Goal: Information Seeking & Learning: Learn about a topic

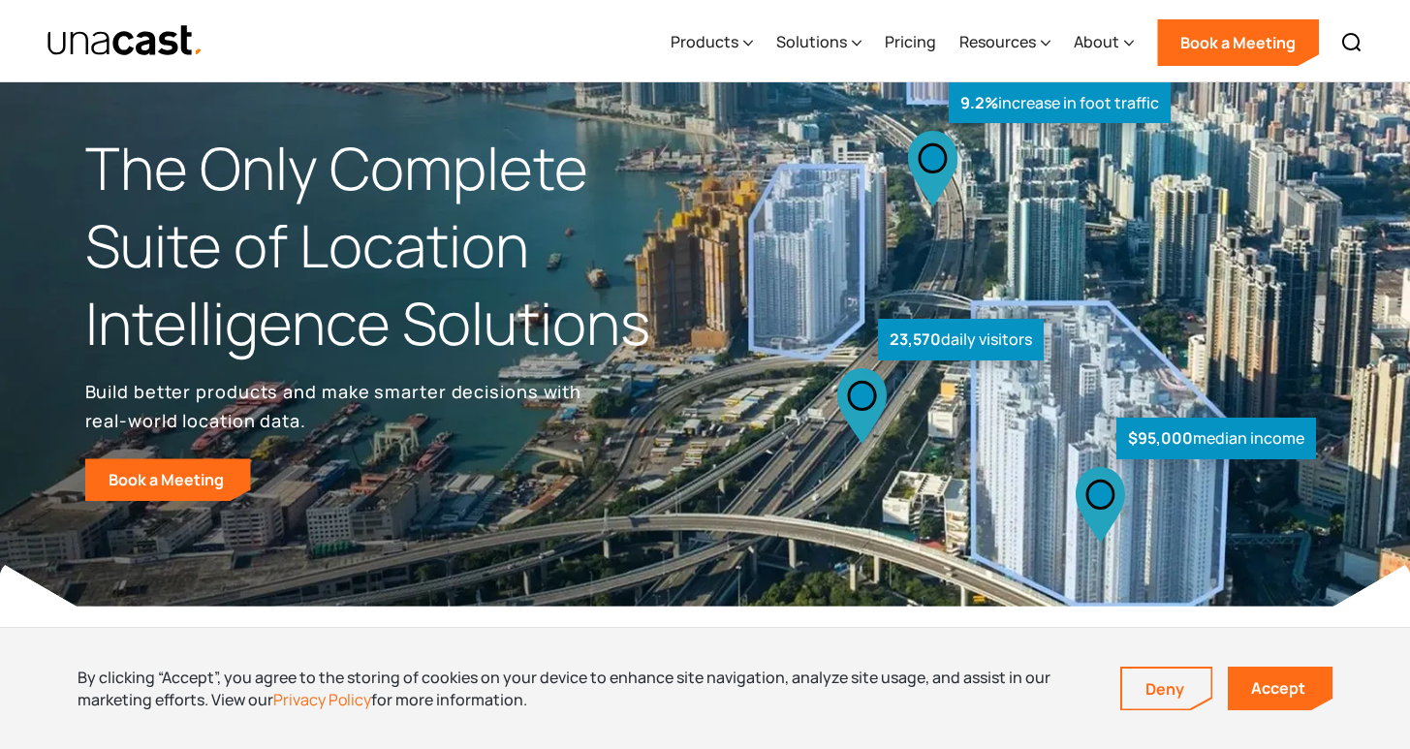
scroll to position [36, 0]
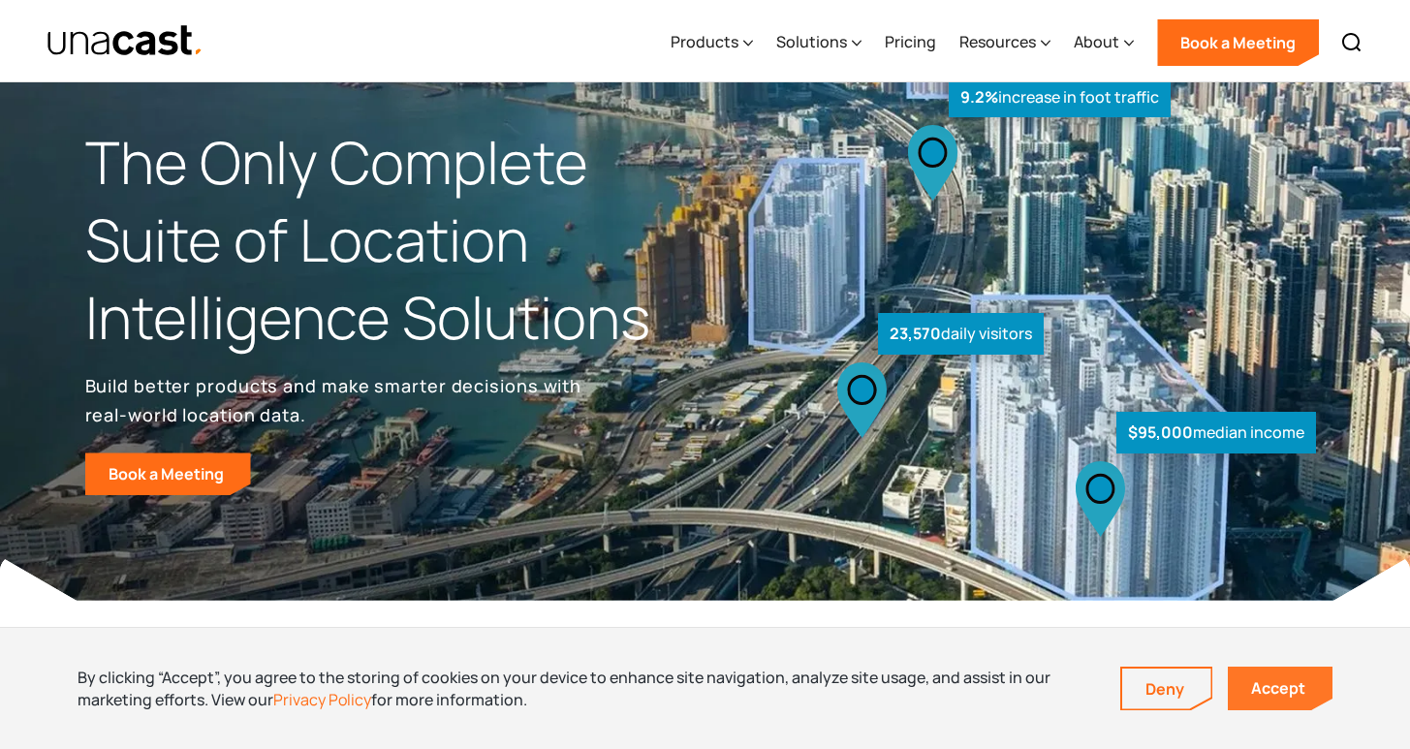
click at [1280, 692] on link "Accept" at bounding box center [1280, 689] width 105 height 44
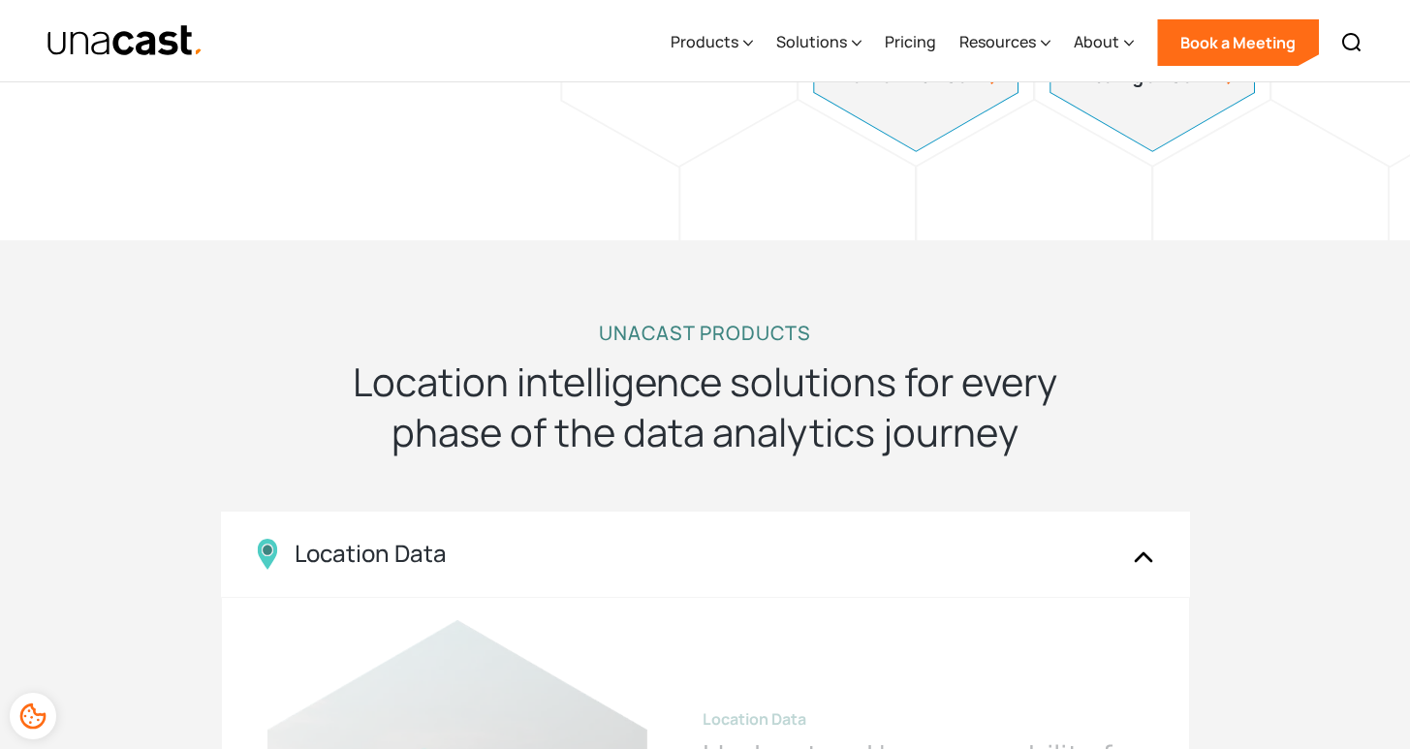
scroll to position [1571, 0]
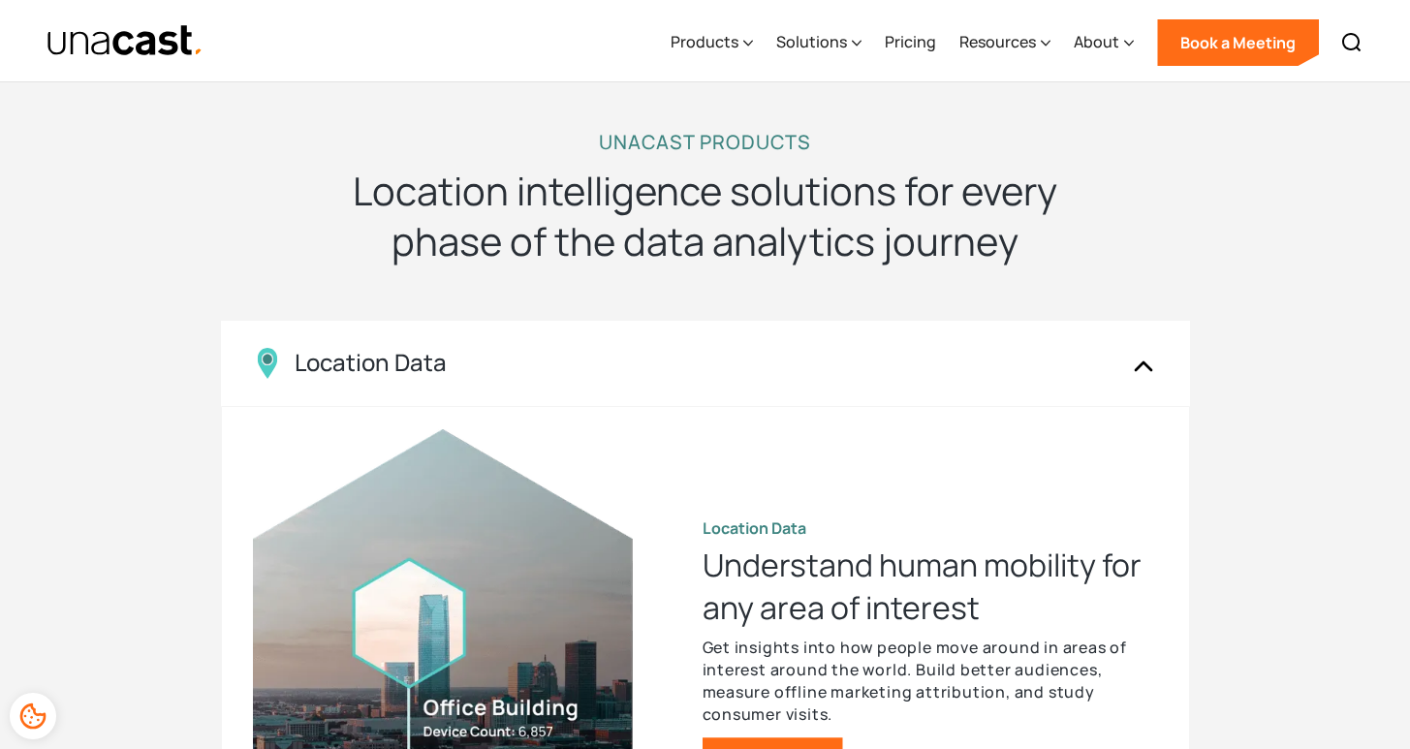
click at [684, 223] on h2 "Location intelligence solutions for every phase of the data analytics journey" at bounding box center [705, 216] width 775 height 101
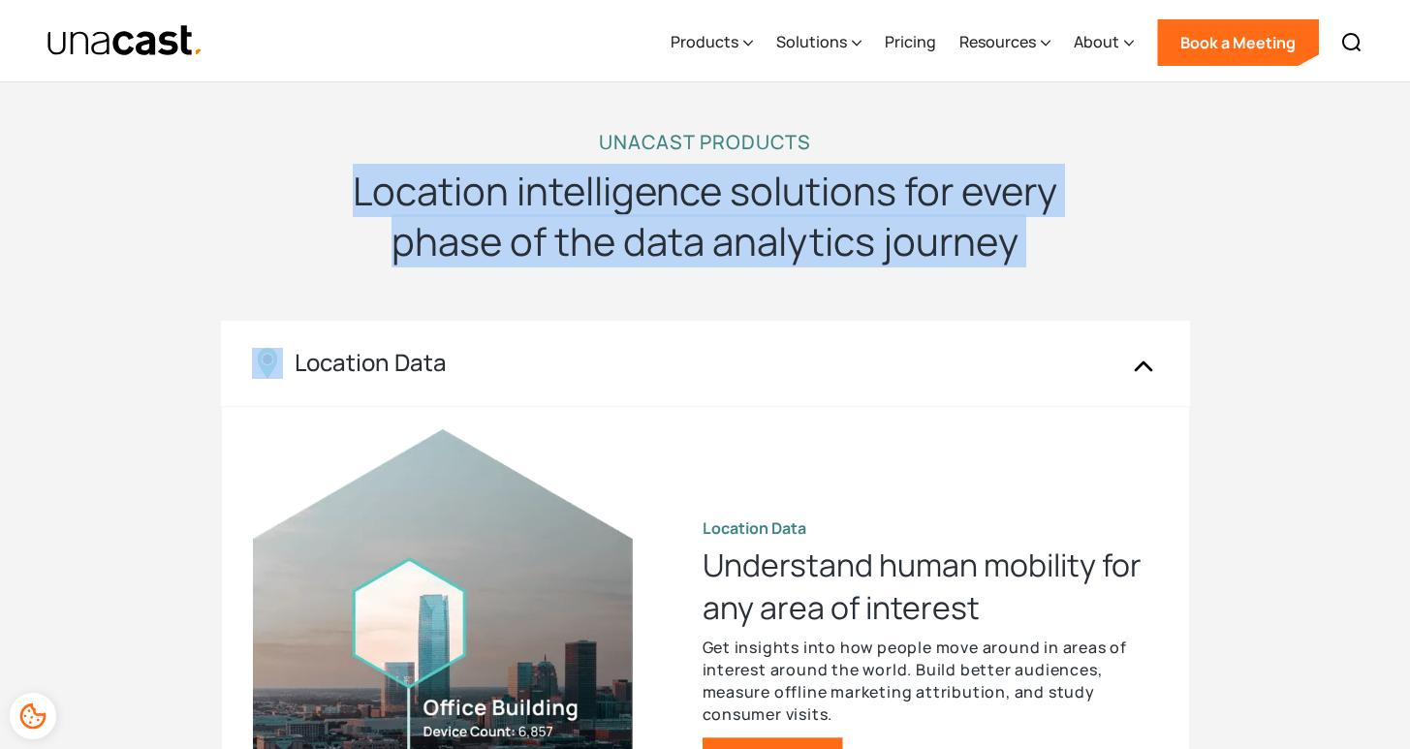
click at [684, 223] on h2 "Location intelligence solutions for every phase of the data analytics journey" at bounding box center [705, 216] width 775 height 101
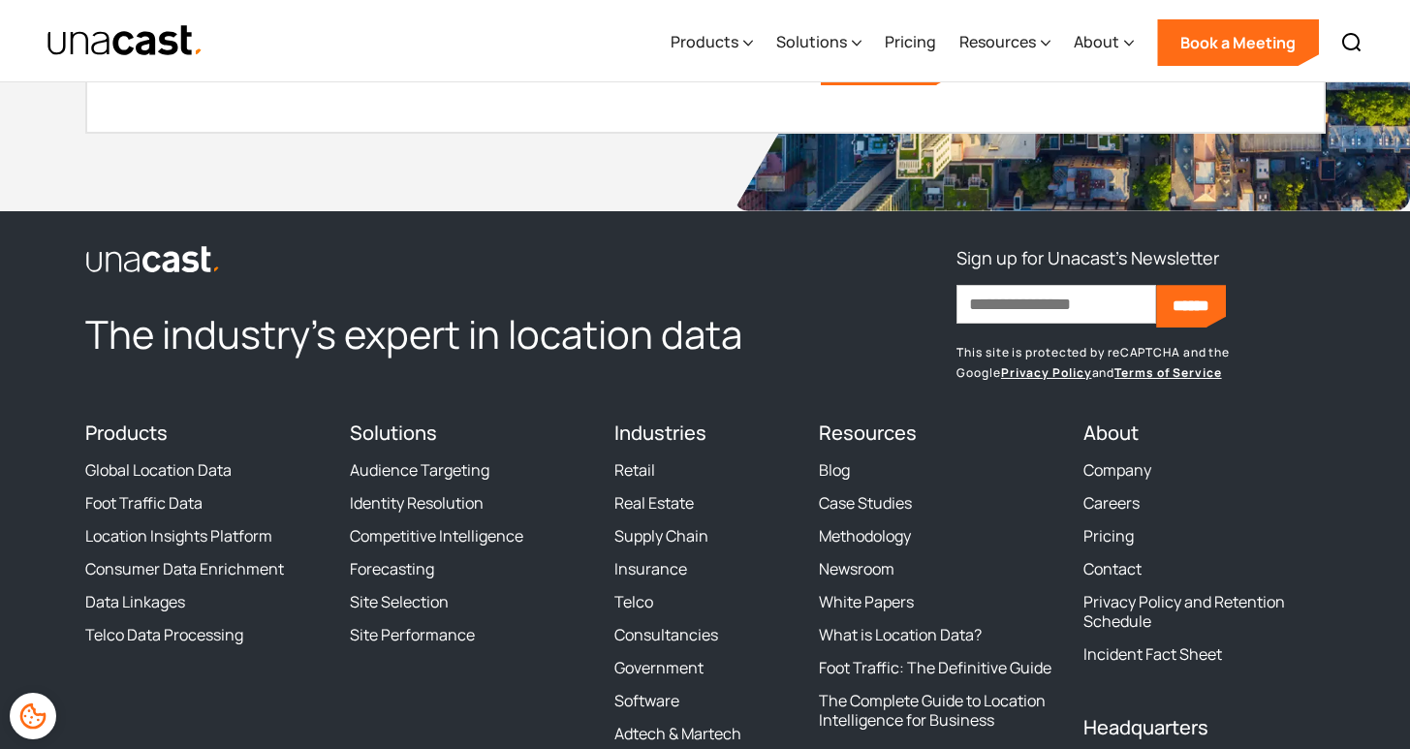
scroll to position [6008, 0]
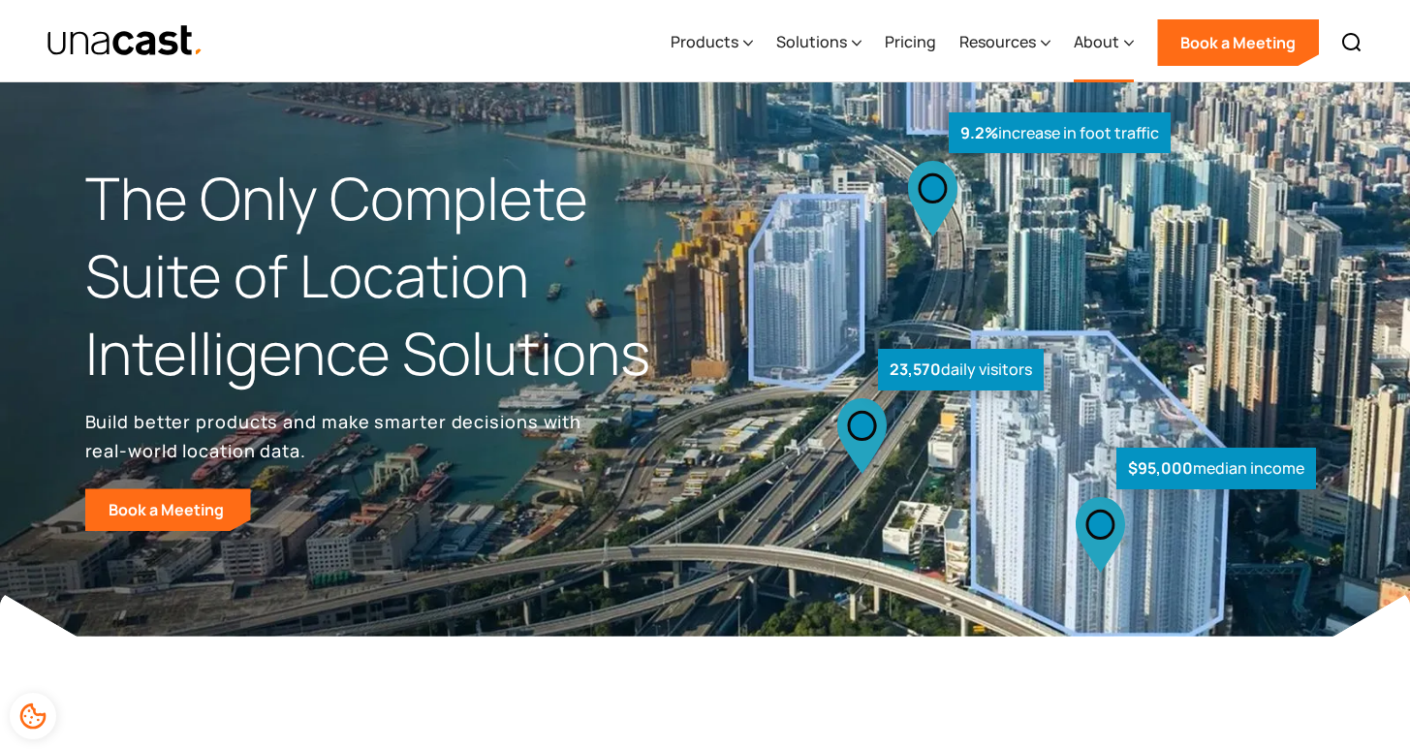
click at [1104, 45] on div "About" at bounding box center [1097, 41] width 46 height 23
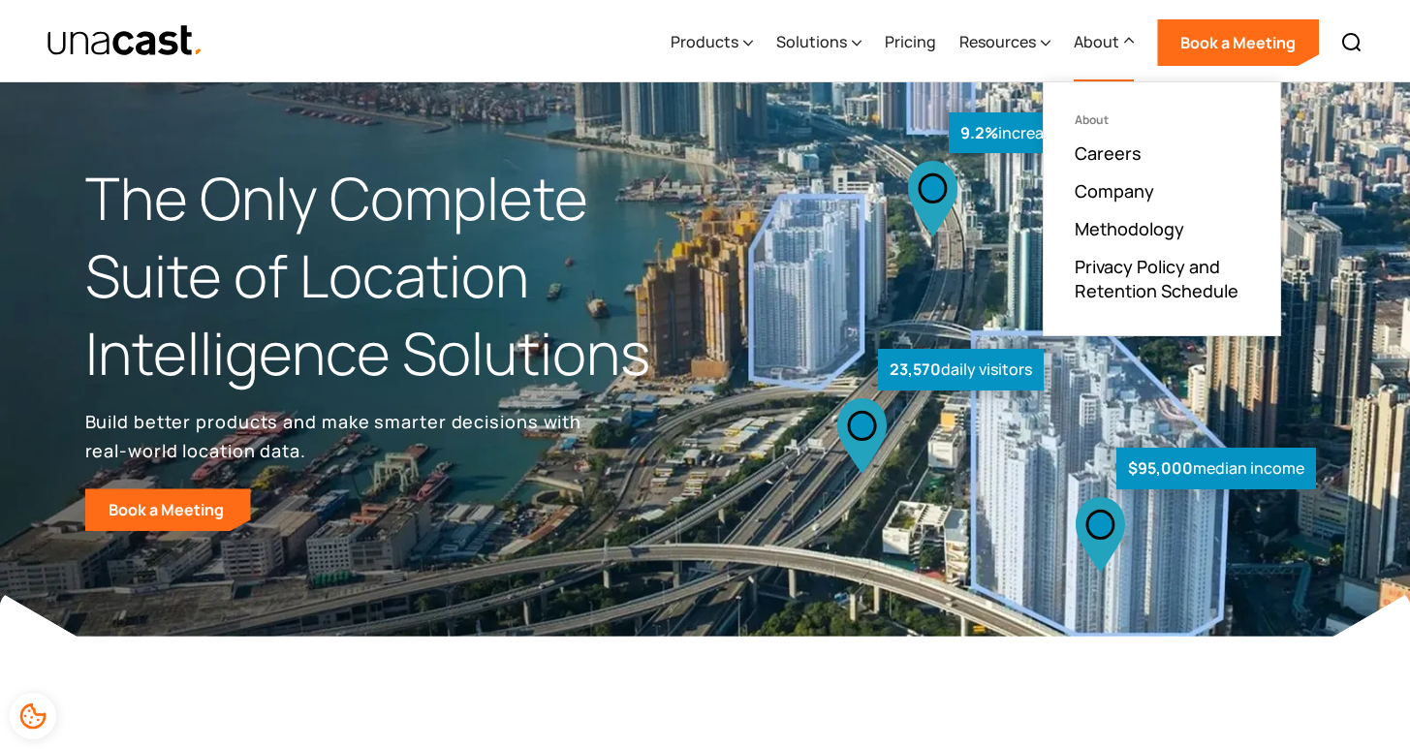
click at [1114, 204] on ul "About Careers Company Methodology Privacy Policy and Retention Schedule" at bounding box center [1162, 208] width 236 height 253
click at [1114, 196] on link "Company" at bounding box center [1114, 190] width 79 height 23
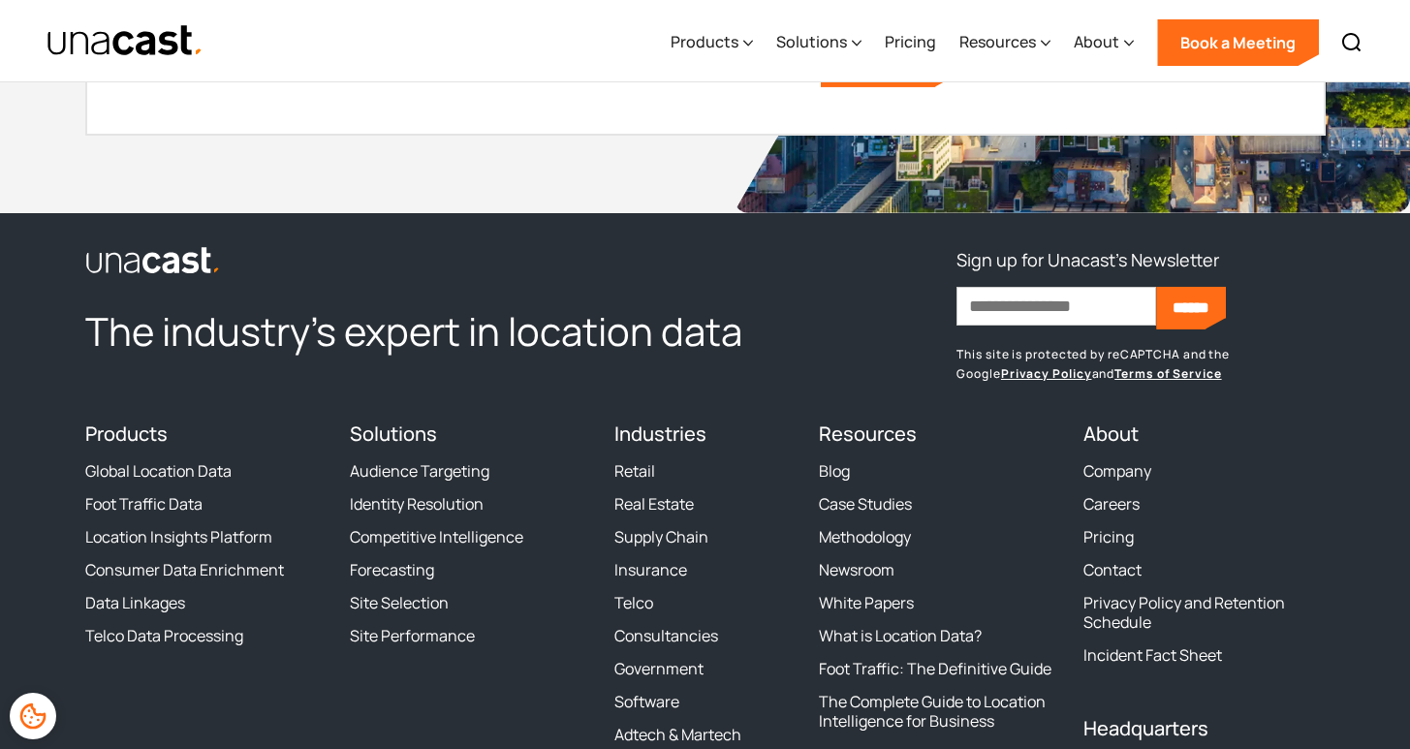
scroll to position [5531, 0]
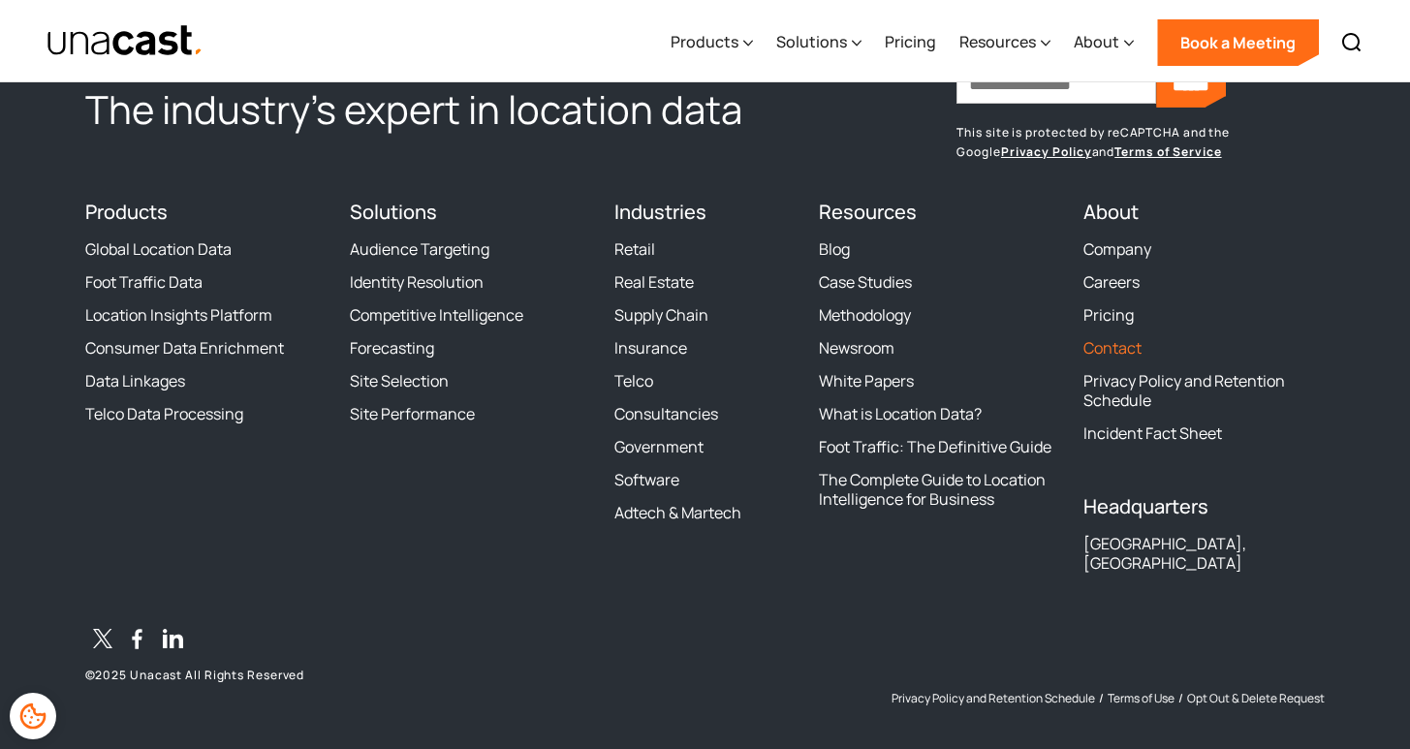
click at [1096, 338] on link "Contact" at bounding box center [1112, 347] width 58 height 19
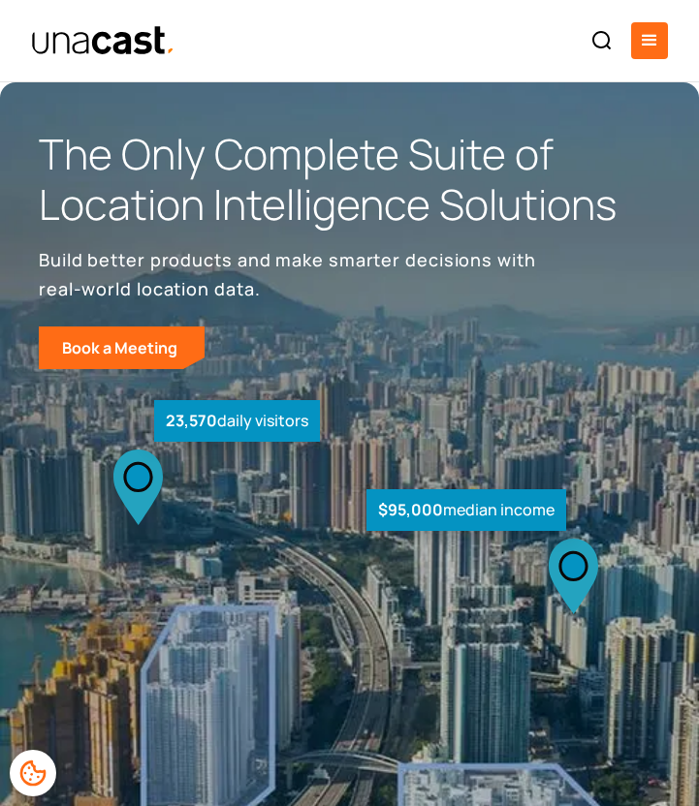
click at [657, 36] on div "menu" at bounding box center [649, 40] width 23 height 23
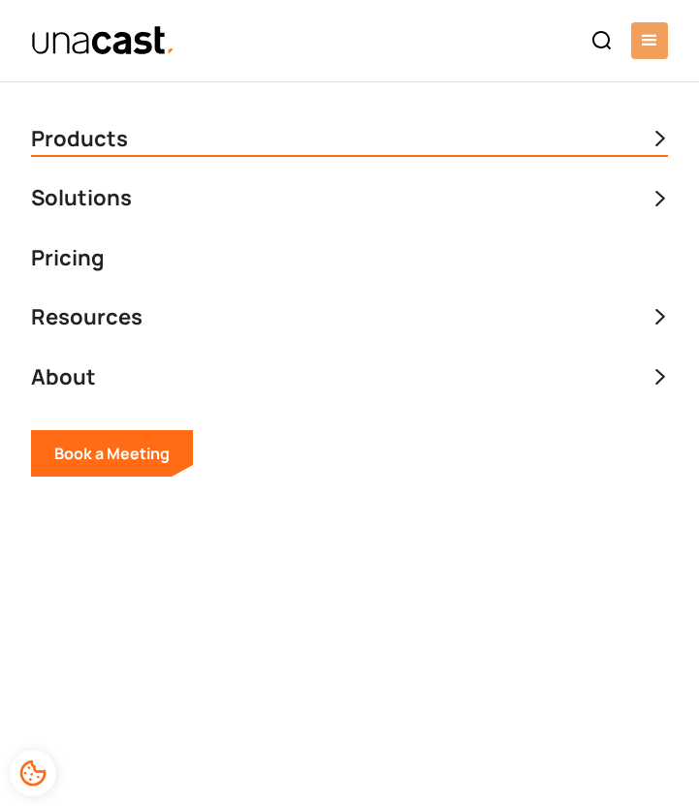
click at [662, 144] on icon at bounding box center [659, 139] width 17 height 16
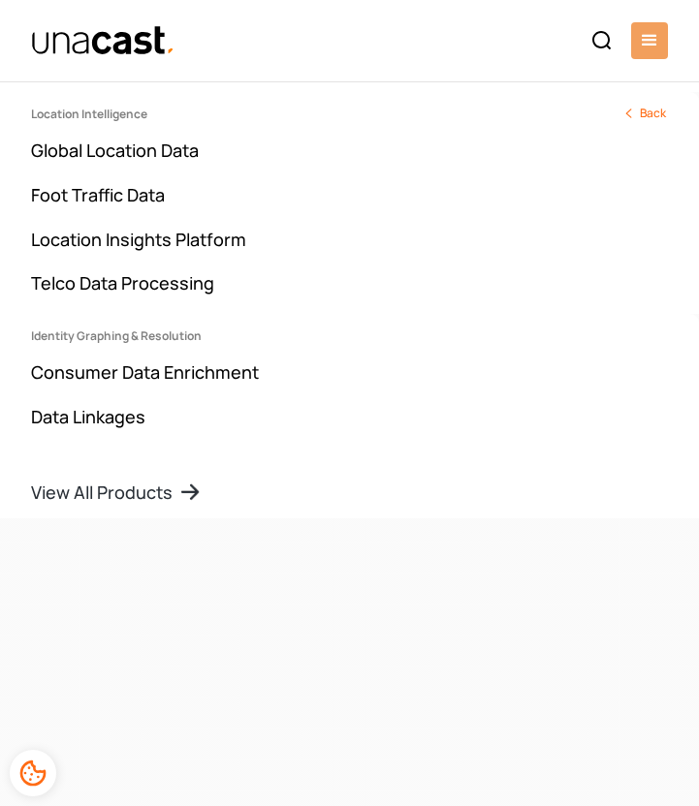
click at [120, 41] on img "home" at bounding box center [103, 40] width 144 height 31
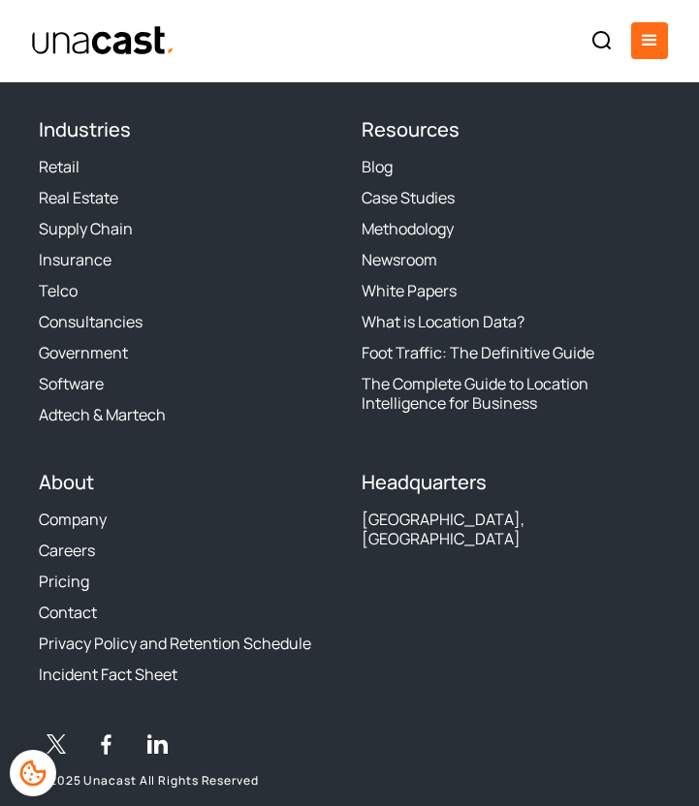
scroll to position [7699, 0]
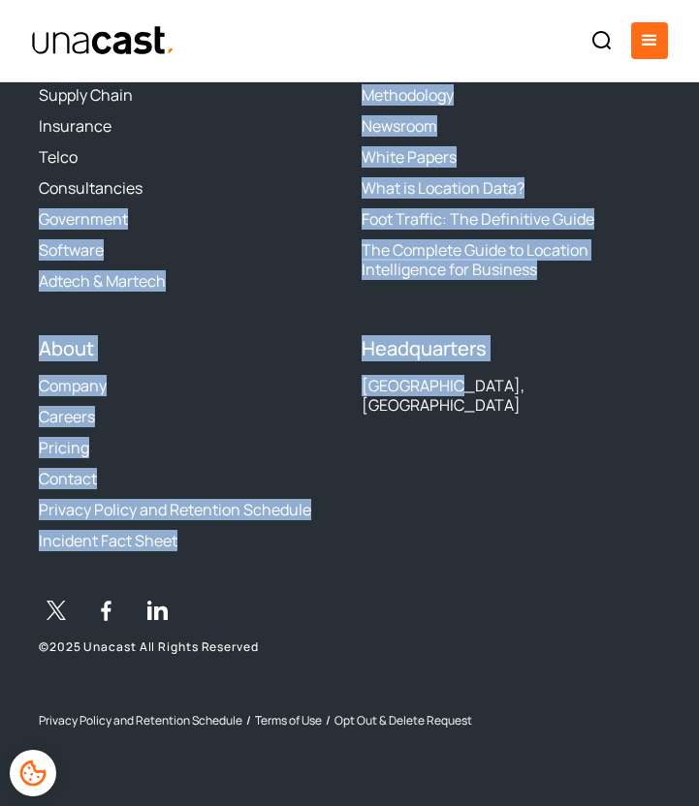
drag, startPoint x: 444, startPoint y: 561, endPoint x: 263, endPoint y: 202, distance: 402.6
click at [263, 202] on div "The industry’s expert in location data Sign up for Unacast's Newsletter First n…" at bounding box center [349, 41] width 621 height 1378
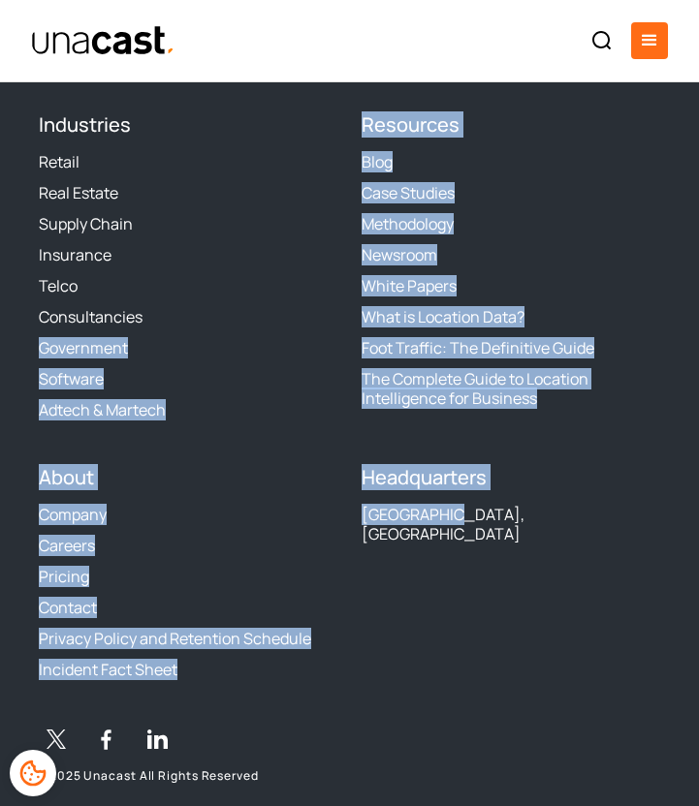
scroll to position [7514, 0]
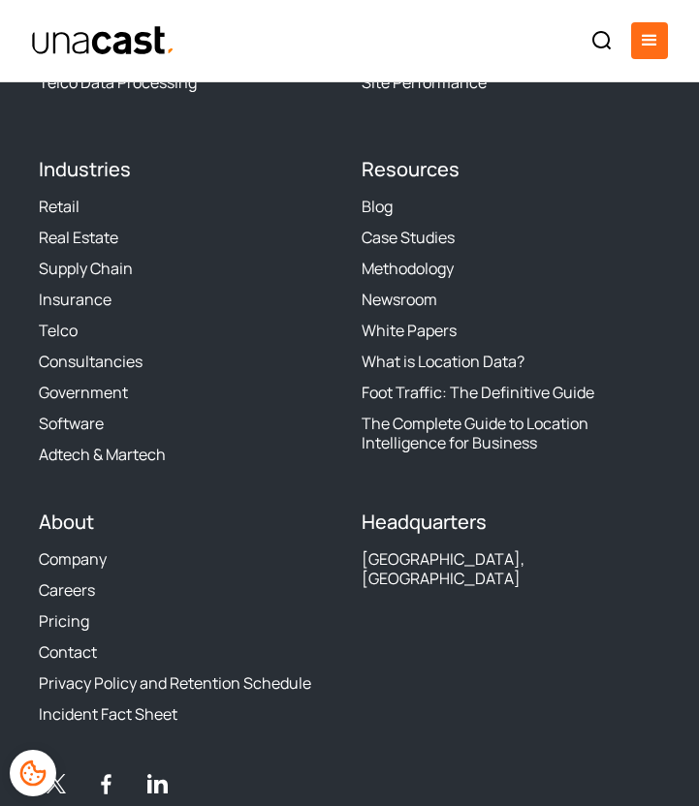
click at [212, 175] on h4 "Industries" at bounding box center [188, 169] width 299 height 23
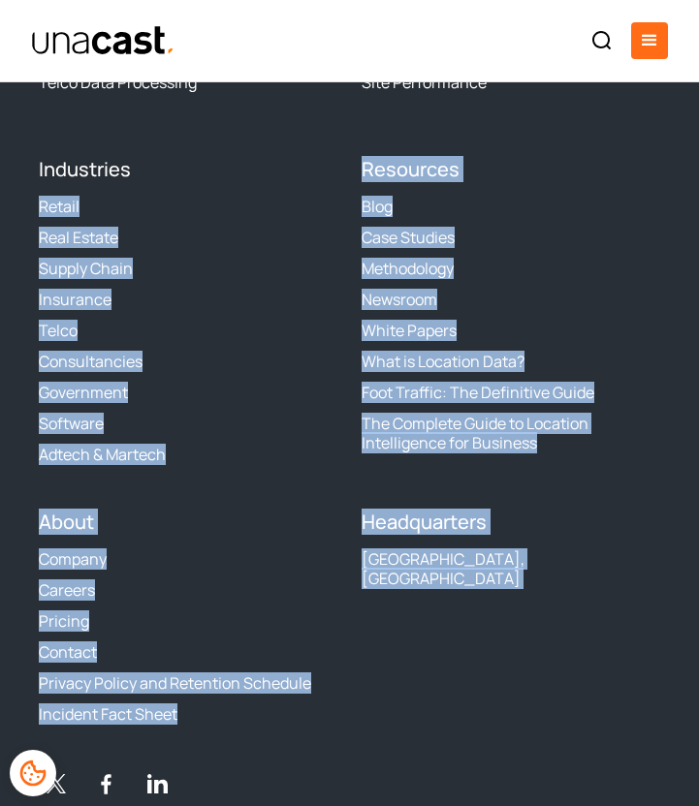
drag, startPoint x: 212, startPoint y: 175, endPoint x: 422, endPoint y: 678, distance: 545.1
click at [422, 678] on div "The industry’s expert in location data Sign up for Unacast's Newsletter First n…" at bounding box center [349, 214] width 621 height 1378
click at [422, 678] on div "Headquarters [GEOGRAPHIC_DATA], [GEOGRAPHIC_DATA]" at bounding box center [510, 623] width 299 height 225
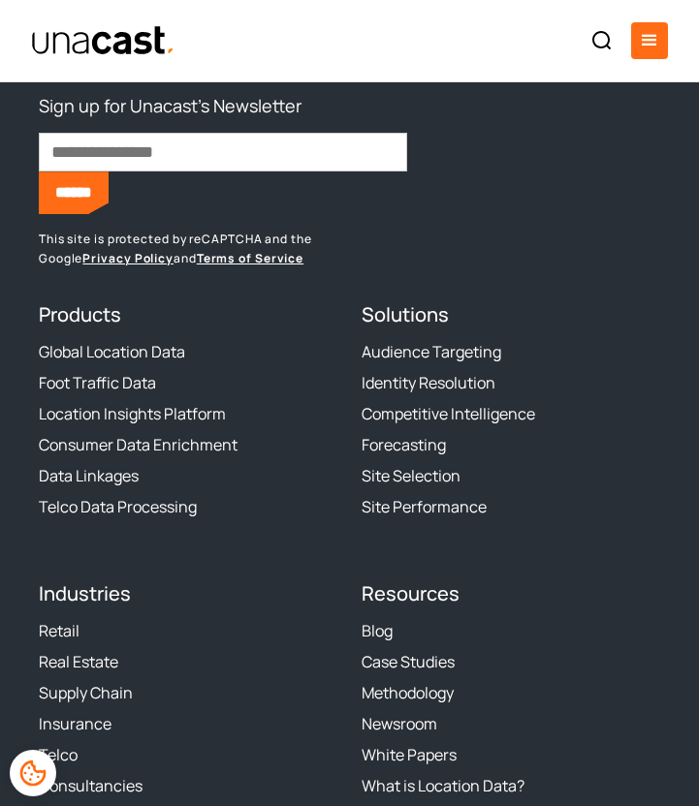
scroll to position [7200, 0]
